Goal: Task Accomplishment & Management: Use online tool/utility

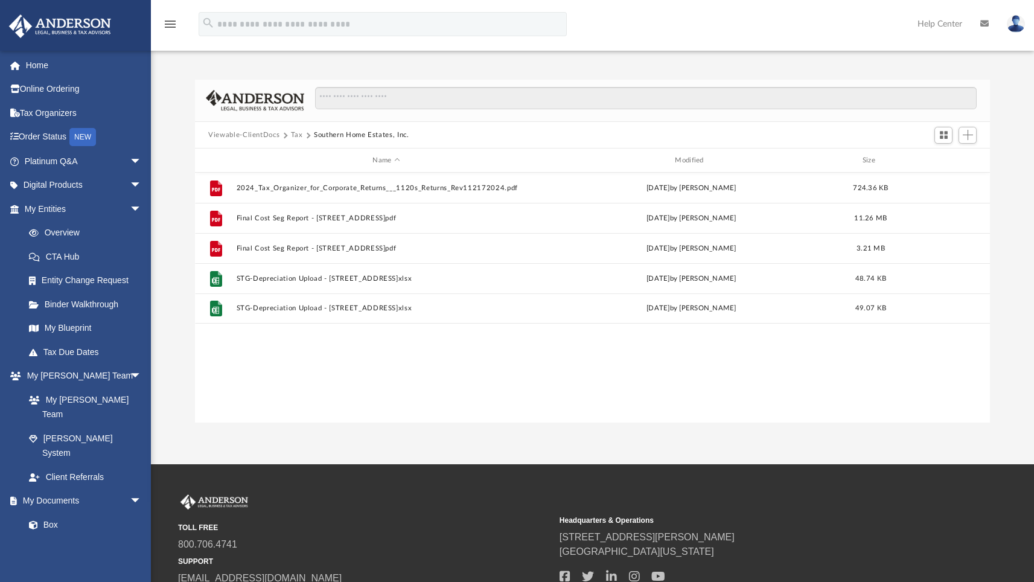
scroll to position [265, 786]
click at [785, 18] on div "menu search Site Menu add nate.springer@springnet.co My Profile Reset Password …" at bounding box center [517, 29] width 1016 height 41
click at [393, 363] on div "File 2024_Tax_Organizer_for_Corporate_Returns___1120s_Returns_Rev112172024.pdf …" at bounding box center [592, 298] width 795 height 251
click at [335, 134] on button "Southern Home Estates, Inc." at bounding box center [361, 135] width 95 height 11
click at [380, 371] on div "File 2024_Tax_Organizer_for_Corporate_Returns___1120s_Returns_Rev112172024.pdf …" at bounding box center [592, 298] width 795 height 251
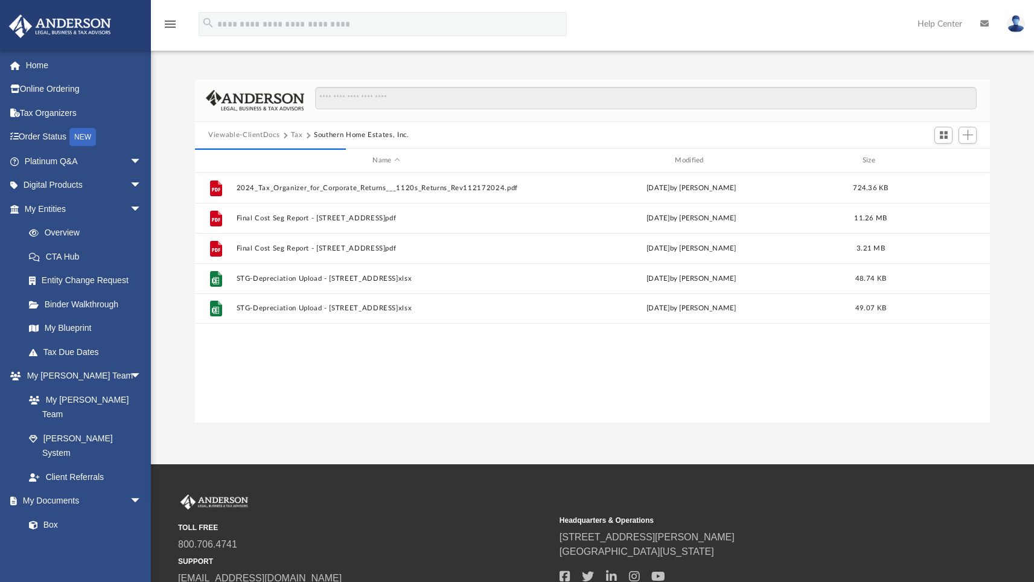
click at [296, 133] on button "Tax" at bounding box center [297, 135] width 12 height 11
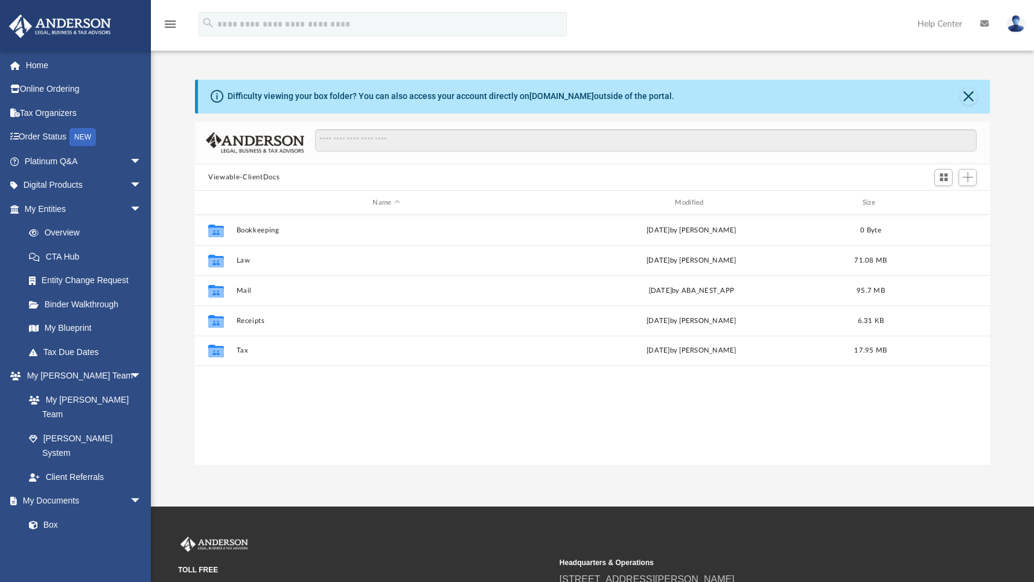
scroll to position [265, 786]
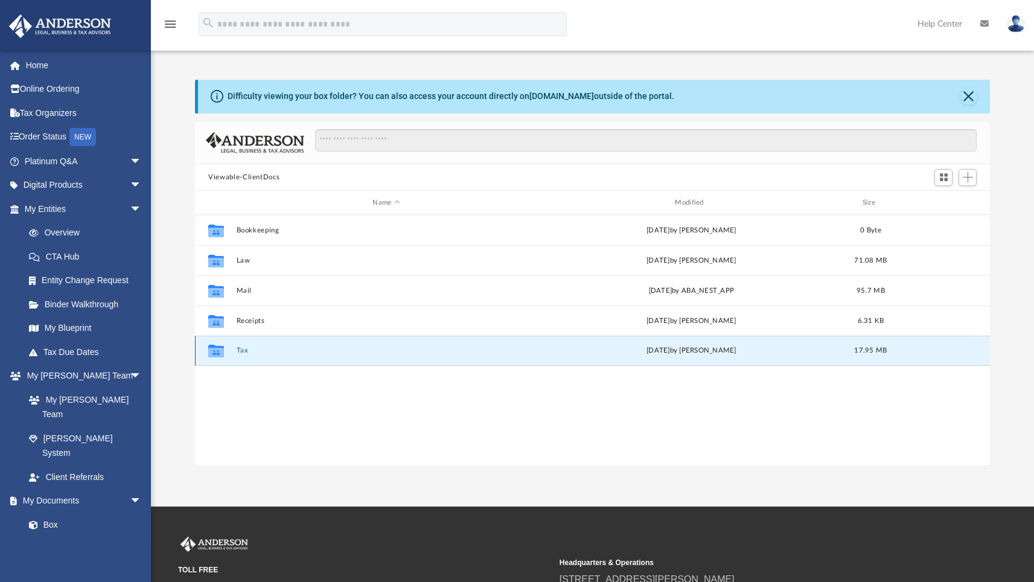
click at [240, 354] on button "Tax" at bounding box center [387, 351] width 300 height 8
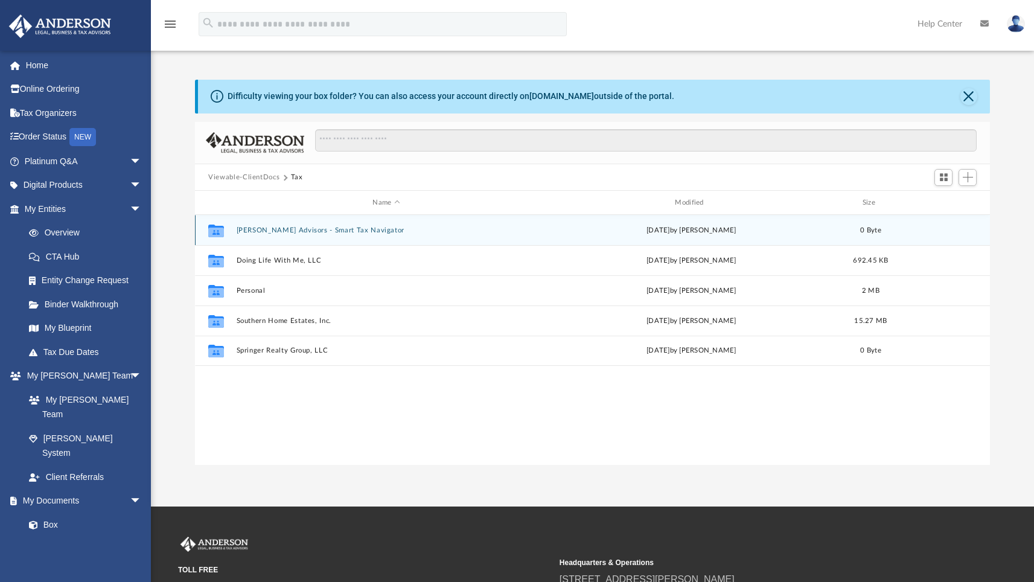
click at [339, 230] on button "[PERSON_NAME] Advisors - Smart Tax Navigator" at bounding box center [387, 230] width 300 height 8
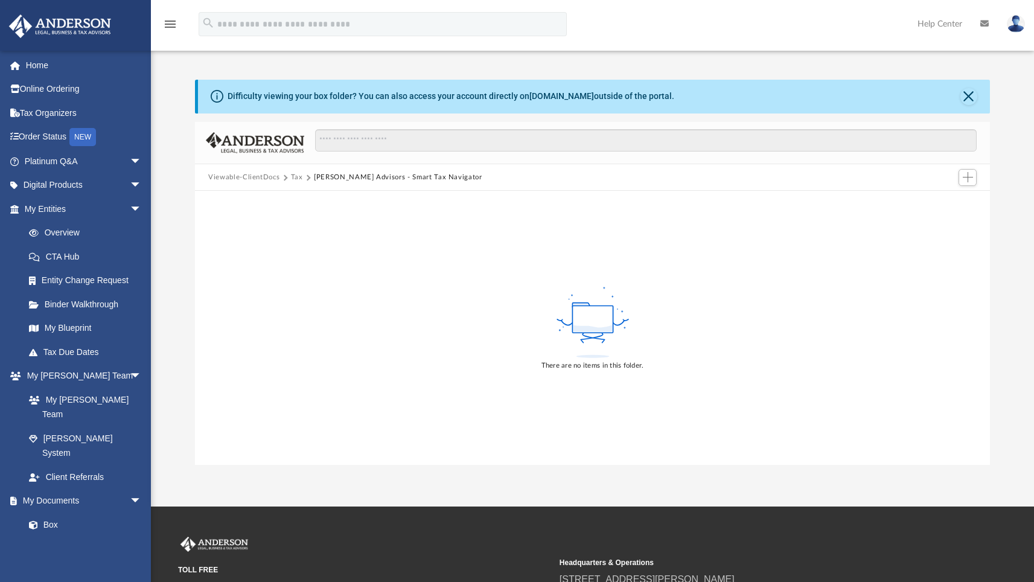
click at [295, 174] on button "Tax" at bounding box center [297, 177] width 12 height 11
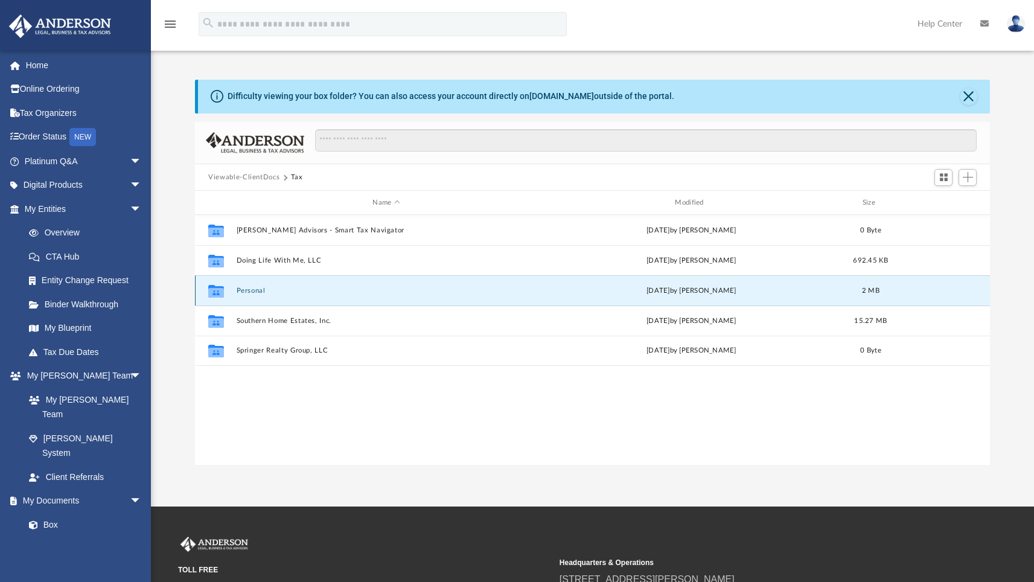
click at [254, 289] on button "Personal" at bounding box center [387, 291] width 300 height 8
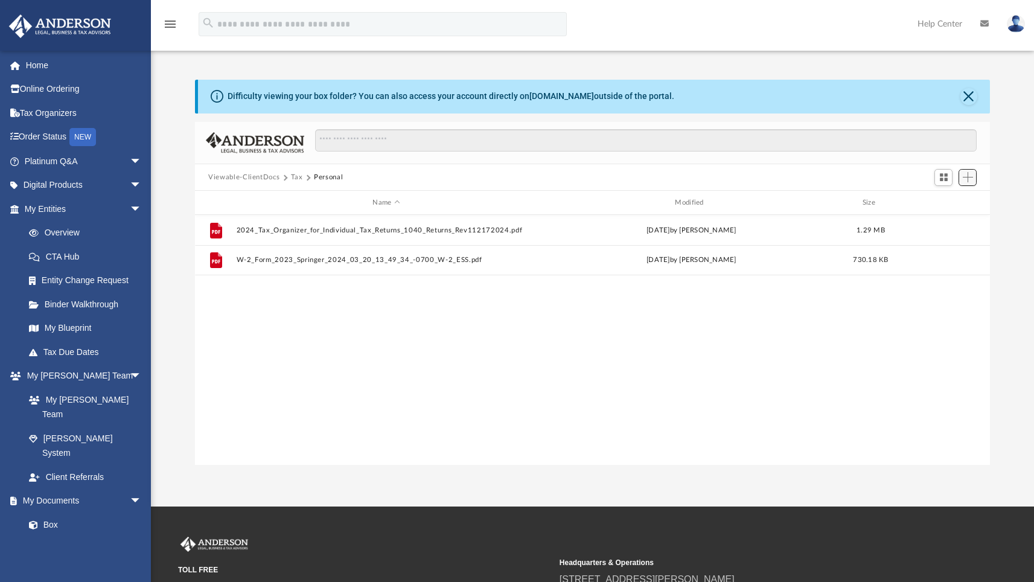
click at [968, 176] on span "Add" at bounding box center [968, 177] width 10 height 10
click at [940, 195] on li "Upload" at bounding box center [950, 201] width 39 height 13
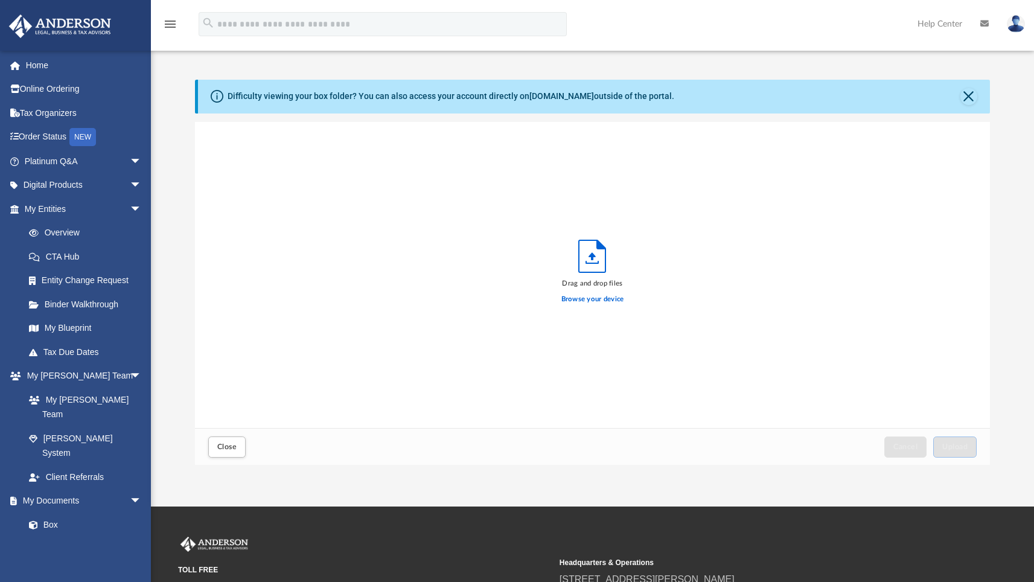
scroll to position [297, 786]
click at [585, 301] on label "Browse your device" at bounding box center [592, 299] width 63 height 11
click at [0, 0] on input "Browse your device" at bounding box center [0, 0] width 0 height 0
click at [974, 454] on button "Upload" at bounding box center [954, 446] width 43 height 21
click at [971, 93] on button "Close" at bounding box center [968, 96] width 17 height 17
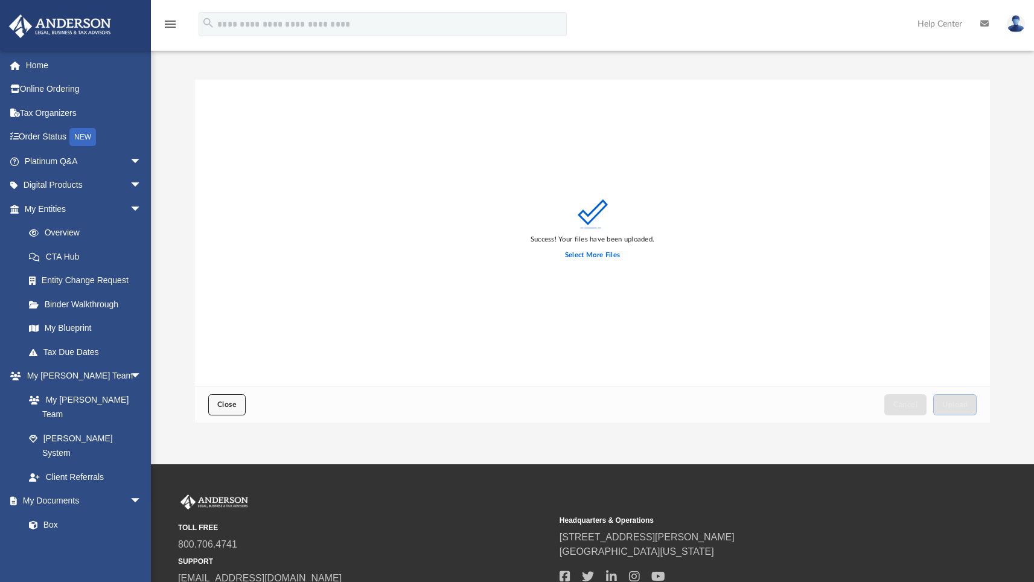
click at [233, 401] on span "Close" at bounding box center [226, 404] width 19 height 7
